Goal: Transaction & Acquisition: Book appointment/travel/reservation

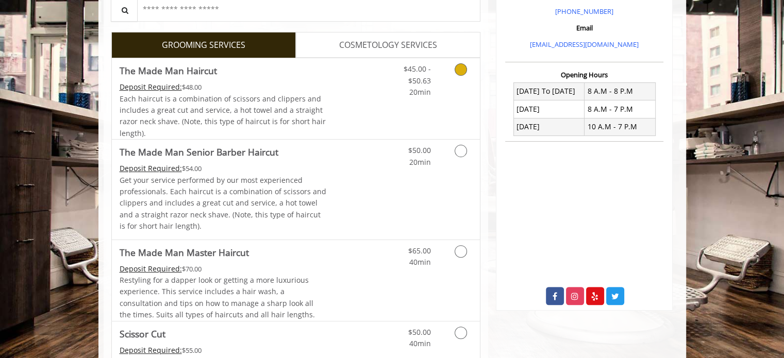
scroll to position [340, 0]
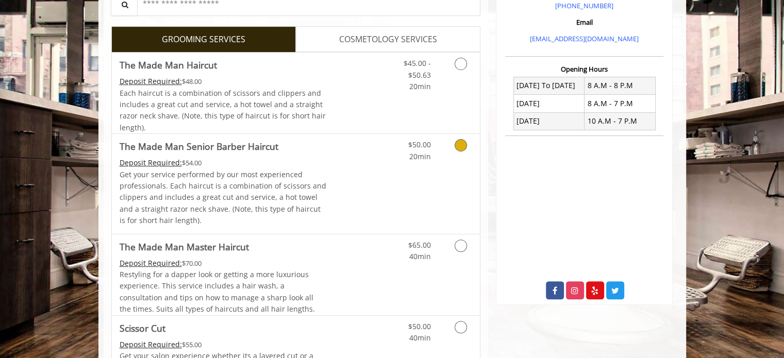
click at [456, 142] on icon "Grooming services" at bounding box center [460, 145] width 12 height 12
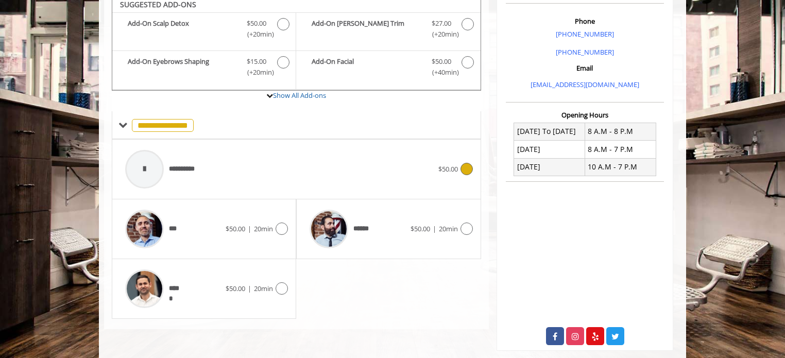
scroll to position [289, 0]
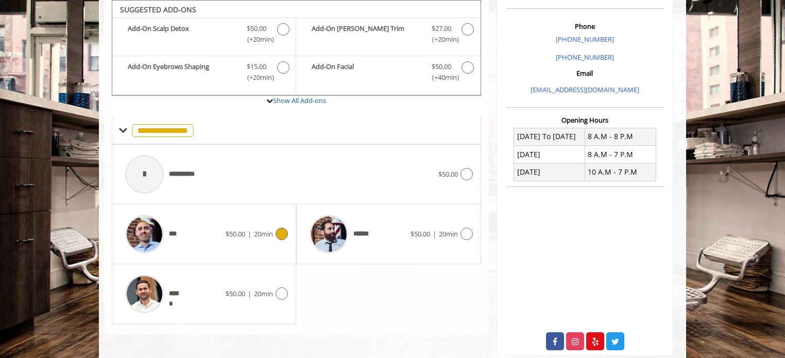
click at [280, 233] on icon at bounding box center [282, 234] width 12 height 12
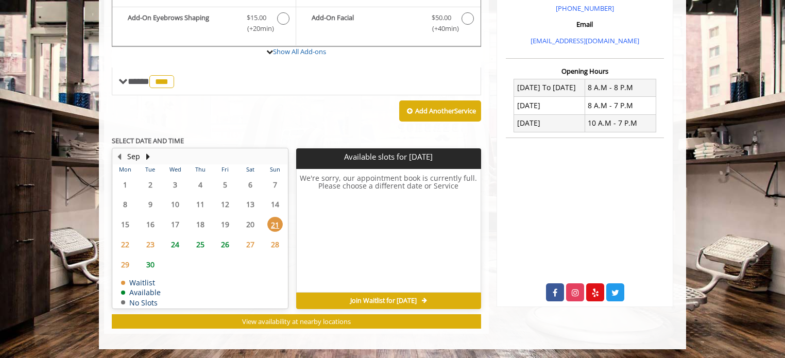
scroll to position [337, 0]
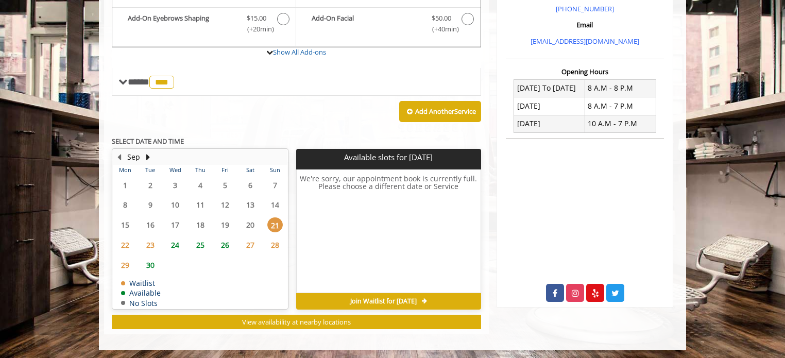
click at [174, 242] on span "24" at bounding box center [174, 245] width 15 height 15
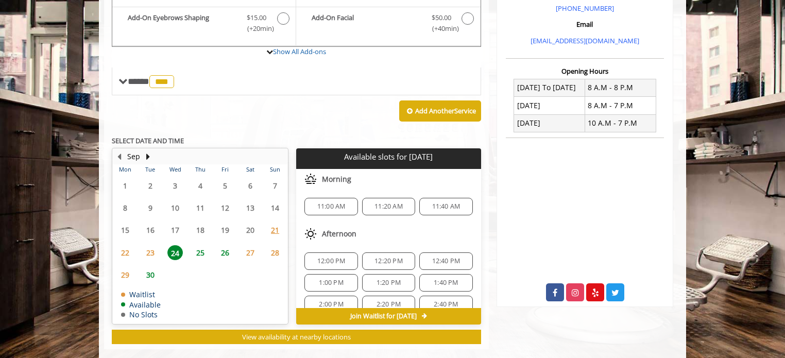
scroll to position [353, 0]
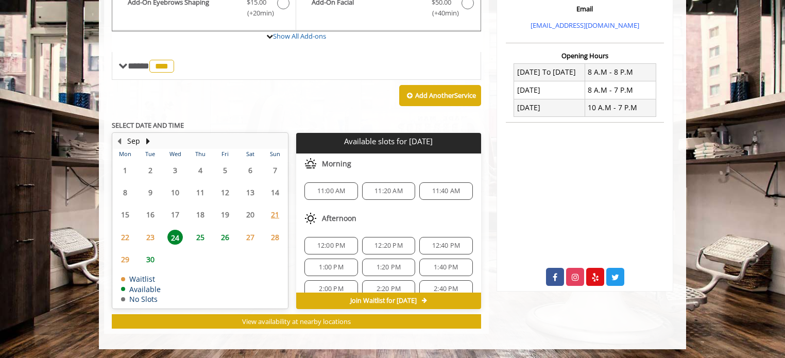
click at [328, 187] on span "11:00 AM" at bounding box center [331, 191] width 28 height 8
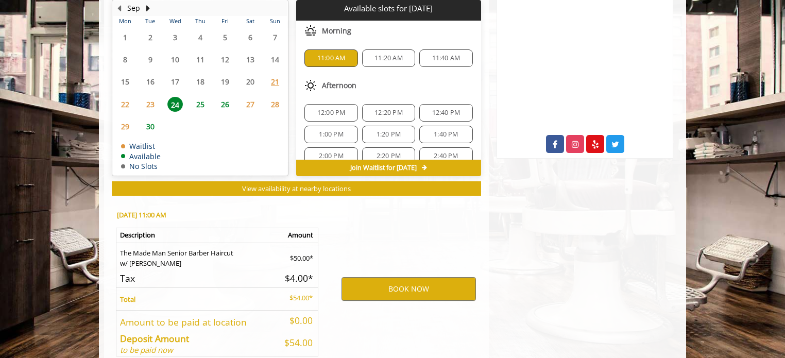
scroll to position [538, 0]
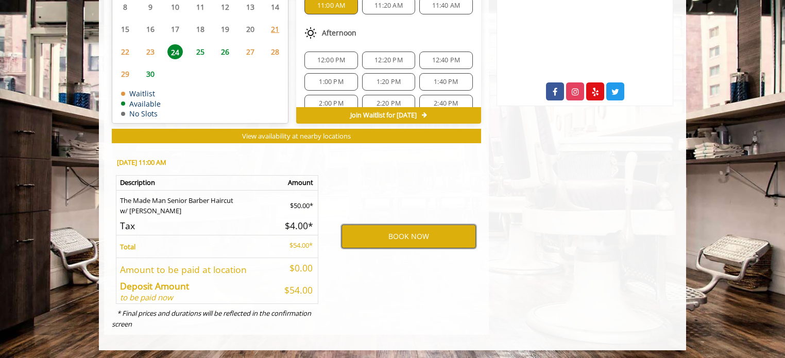
click at [393, 234] on button "BOOK NOW" at bounding box center [409, 237] width 134 height 24
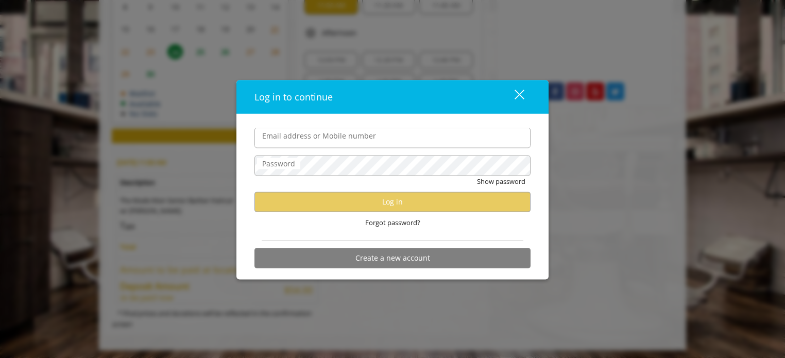
type input "**********"
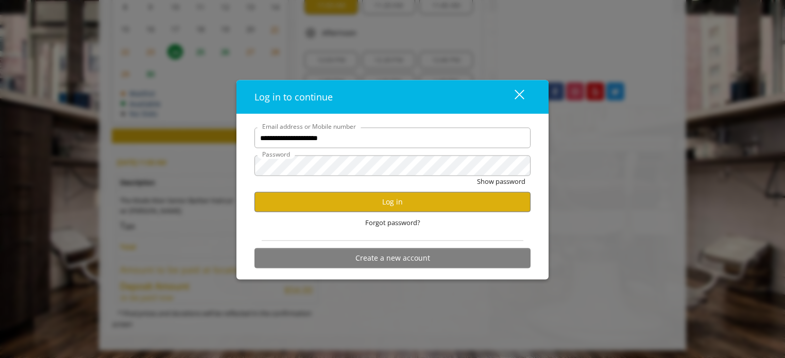
scroll to position [0, 0]
click at [379, 206] on button "Log in" at bounding box center [393, 202] width 276 height 20
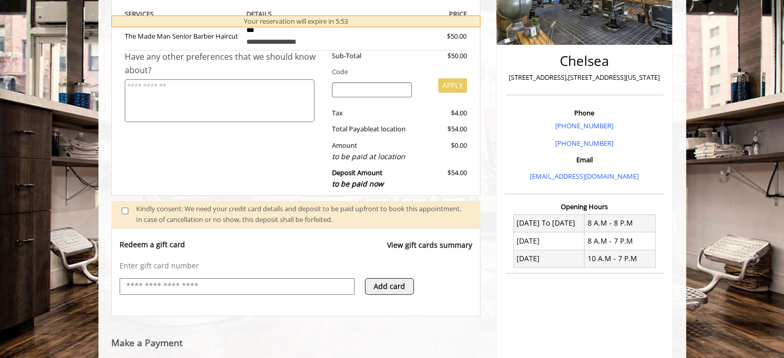
scroll to position [309, 0]
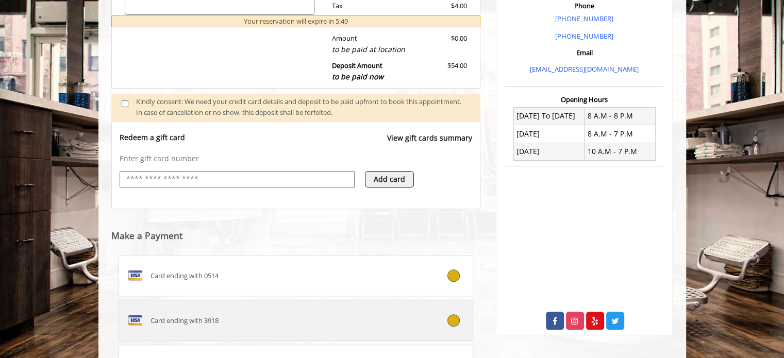
click at [398, 307] on label "Card ending with 3918" at bounding box center [296, 320] width 355 height 41
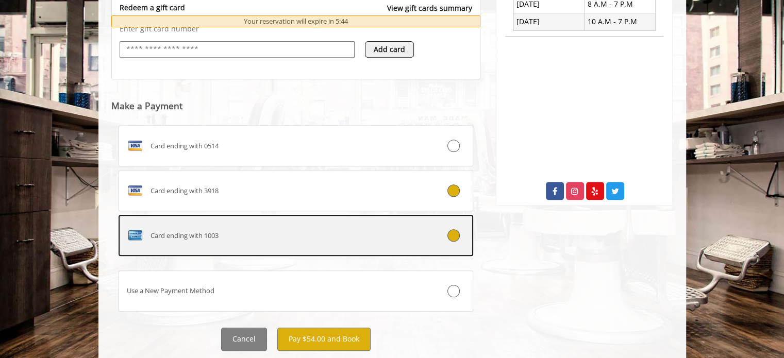
scroll to position [443, 0]
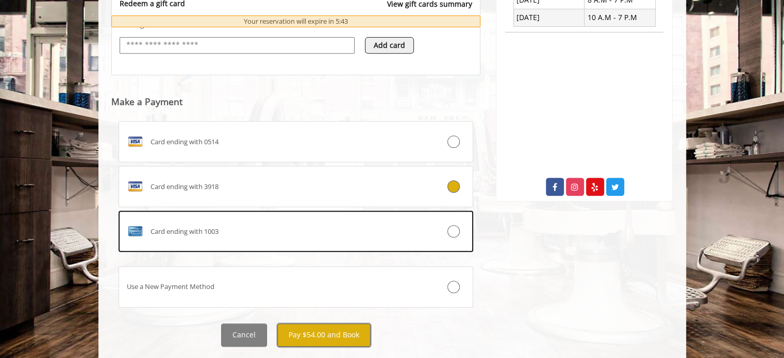
click at [315, 336] on button "Pay $54.00 and Book" at bounding box center [323, 335] width 93 height 23
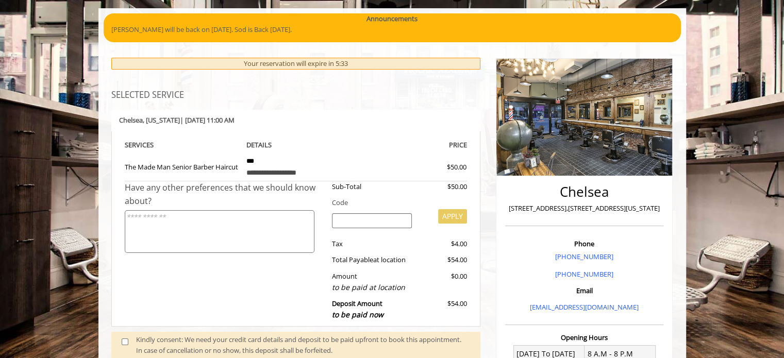
scroll to position [77, 0]
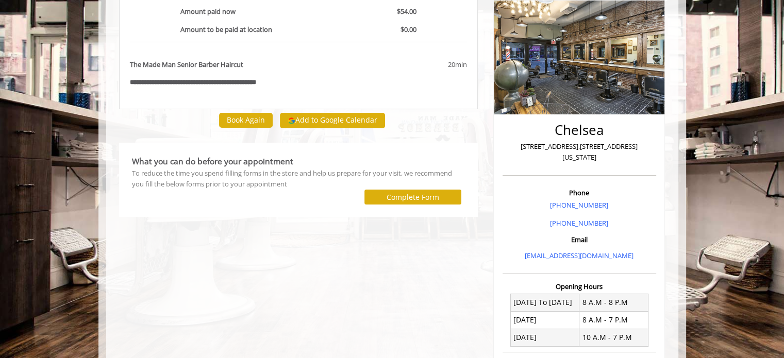
scroll to position [106, 0]
